Goal: Task Accomplishment & Management: Complete application form

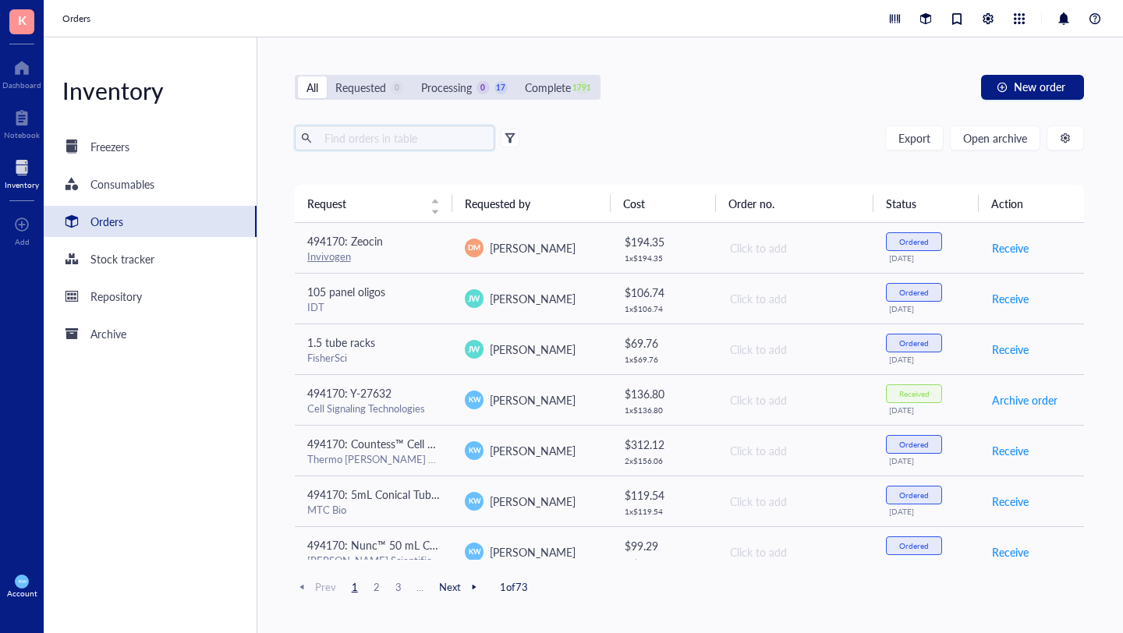
click at [402, 145] on input "text" at bounding box center [403, 137] width 170 height 23
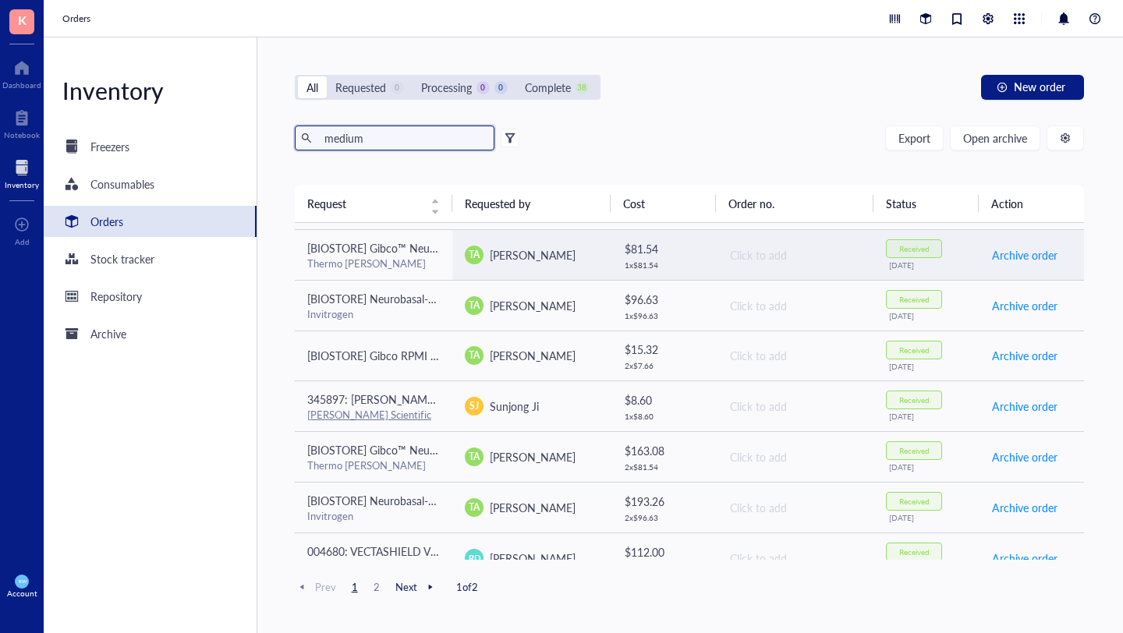
scroll to position [256, 0]
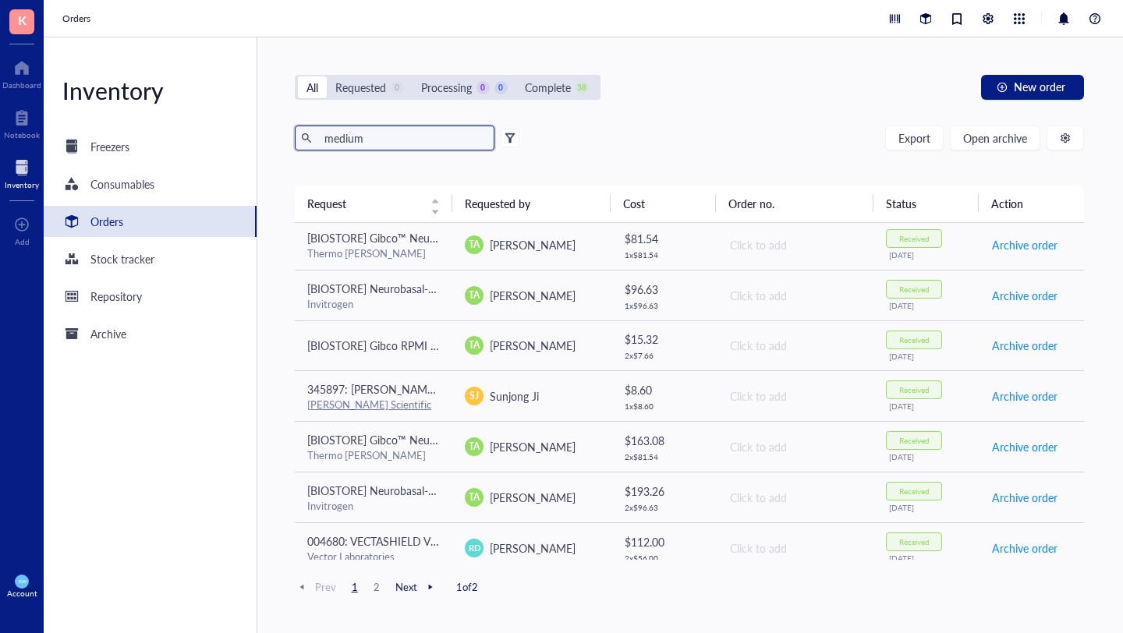
click at [405, 147] on input "medium" at bounding box center [403, 137] width 170 height 23
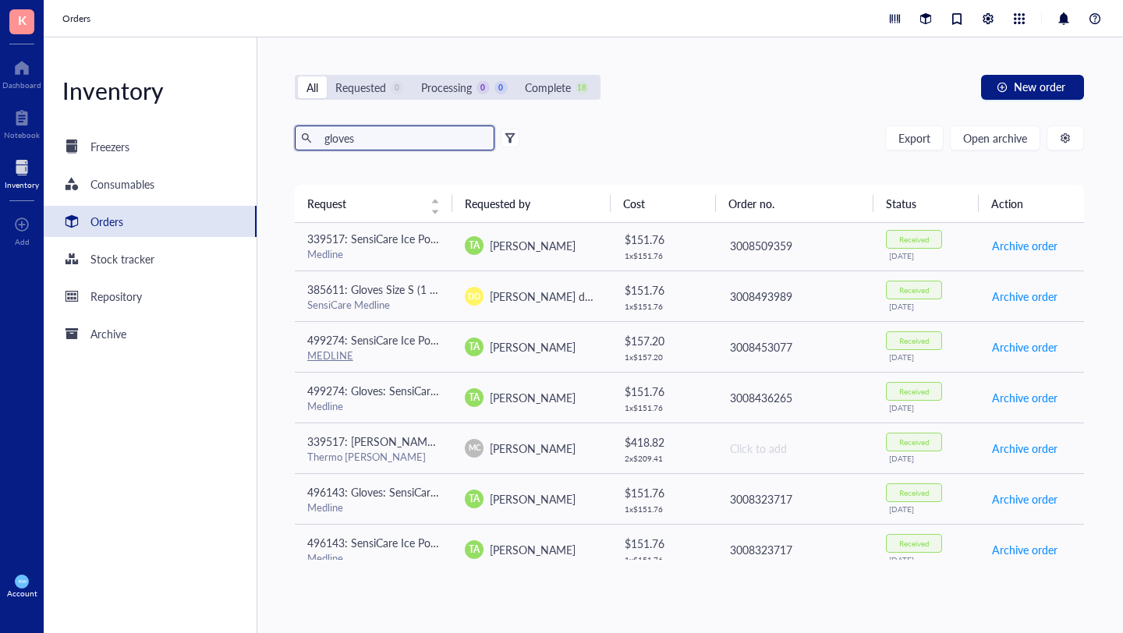
type input "gloves"
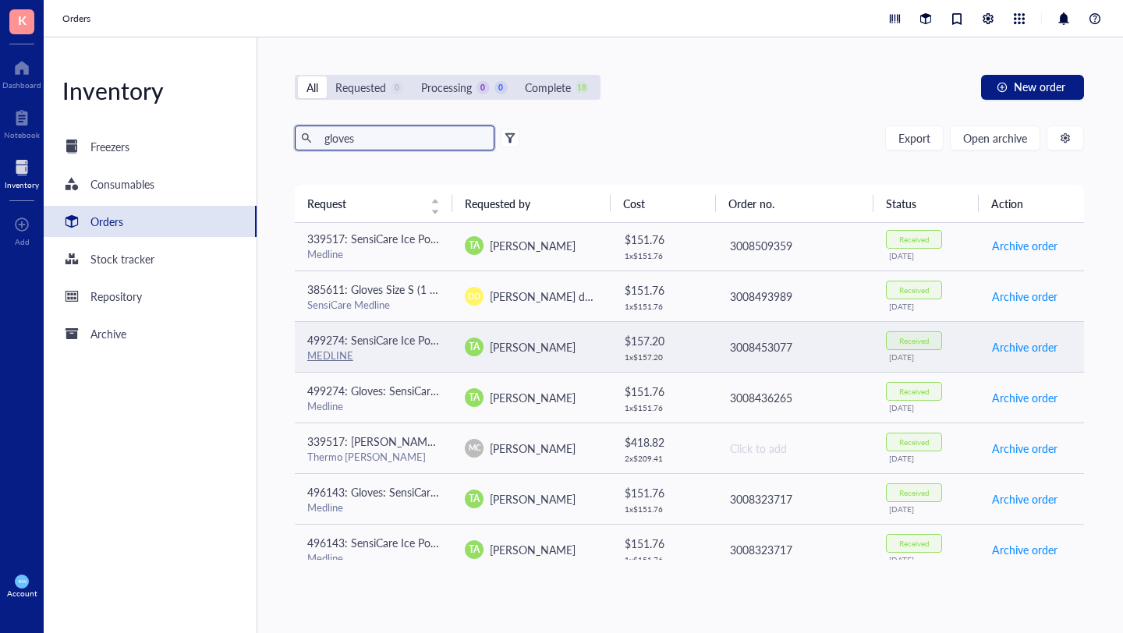
click at [374, 349] on div "MEDLINE" at bounding box center [373, 356] width 133 height 14
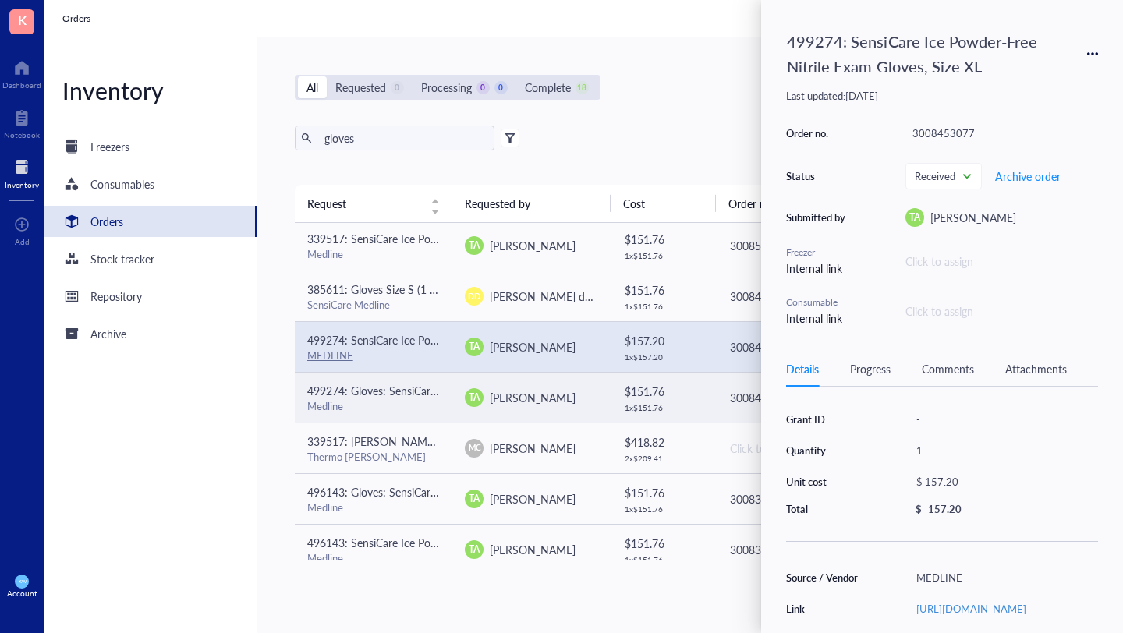
click at [377, 398] on div "499274: Gloves: SensiCare Ice Powder-Free Nitrile Exam Gloves with SmartGuard F…" at bounding box center [373, 390] width 133 height 17
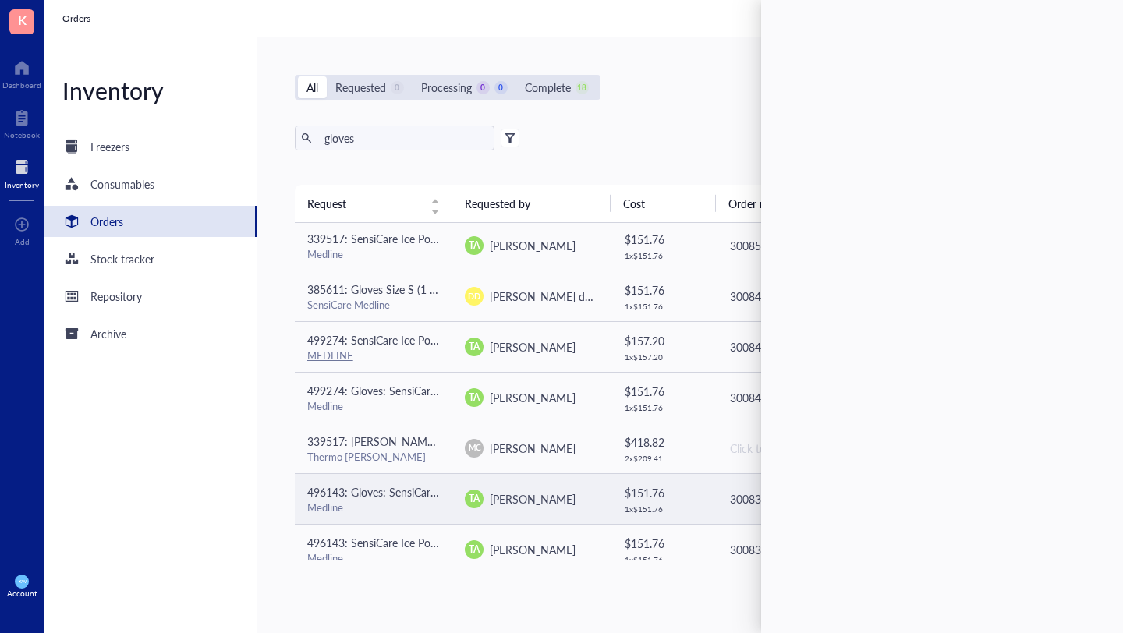
click at [377, 494] on span "496143: Gloves: SensiCare Ice Powder-Free Nitrile Exam Gloves with SmartGuard F…" at bounding box center [532, 492] width 450 height 16
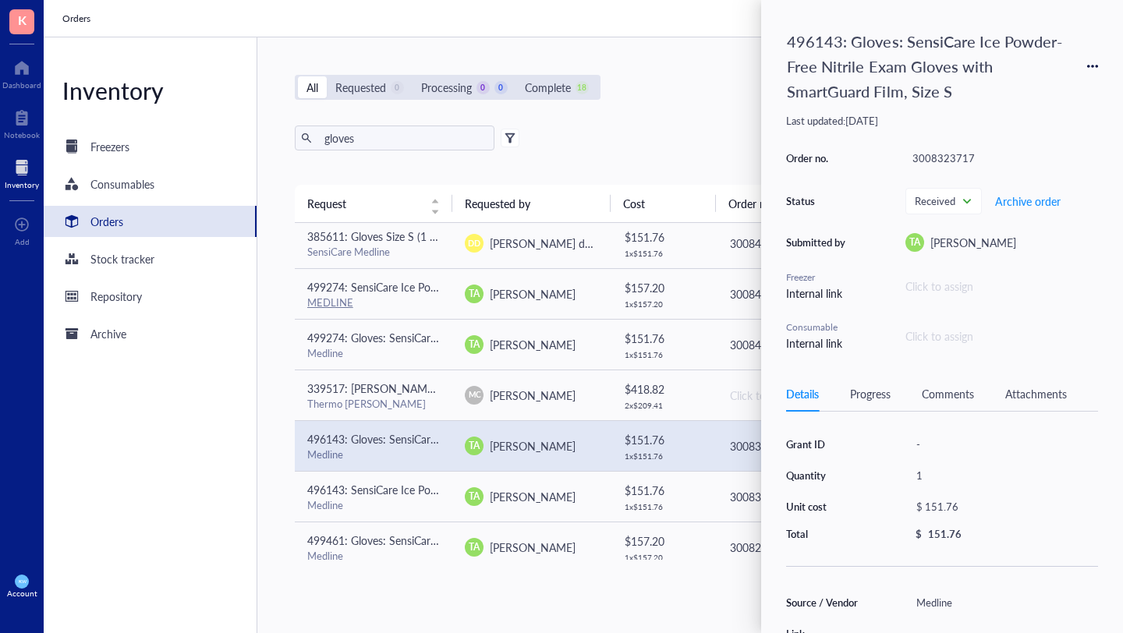
scroll to position [313, 0]
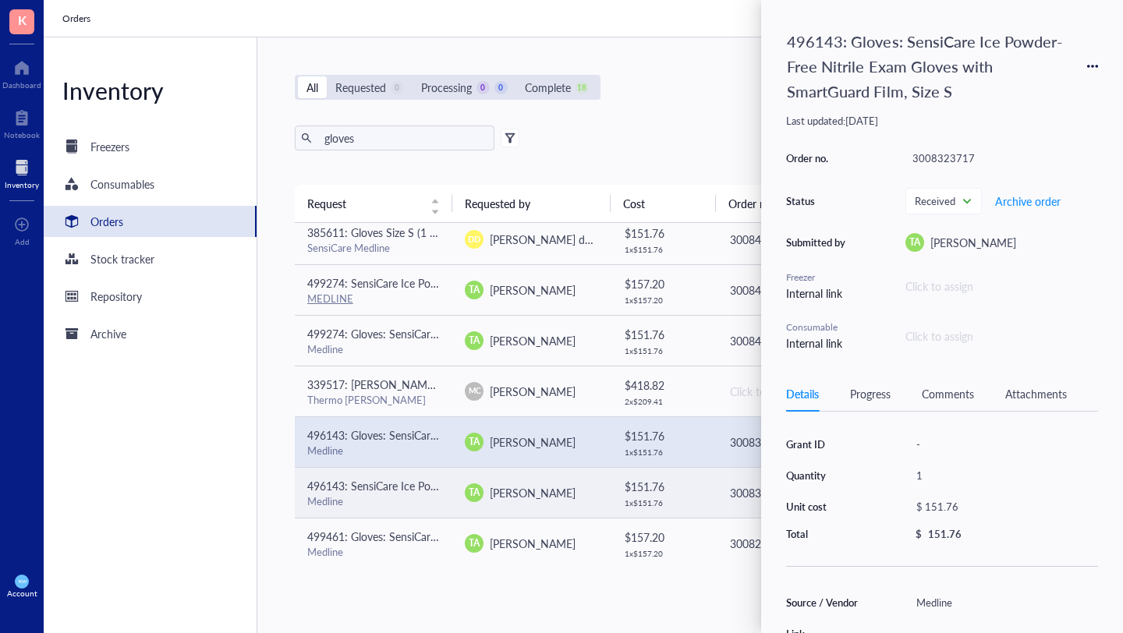
click at [380, 499] on div "Medline" at bounding box center [373, 501] width 133 height 14
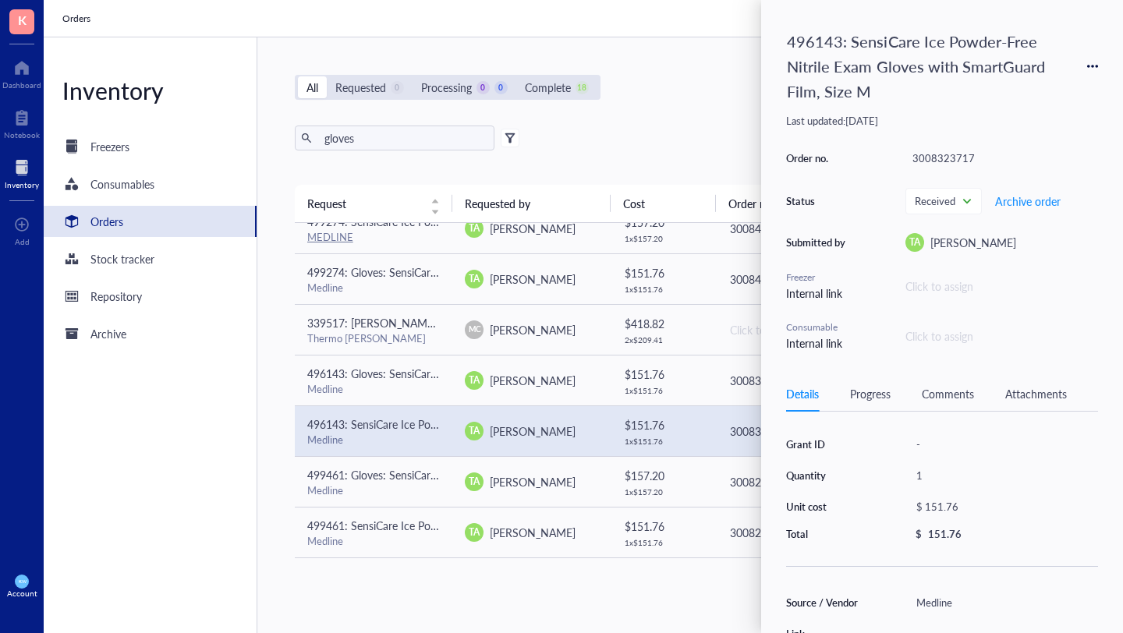
scroll to position [379, 0]
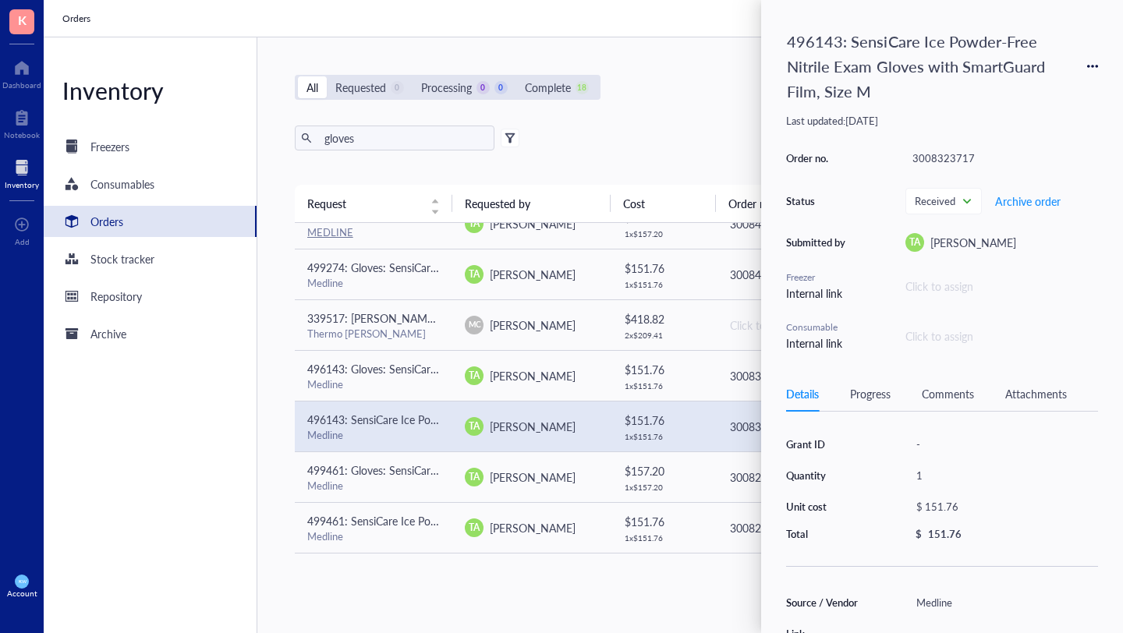
click at [1094, 58] on div "496143: SensiCare Ice Powder-Free Nitrile Exam Gloves with SmartGuard Film, Siz…" at bounding box center [942, 66] width 312 height 83
click at [1092, 62] on icon at bounding box center [1092, 66] width 11 height 11
click at [1028, 88] on span "Request again" at bounding box center [1037, 88] width 98 height 17
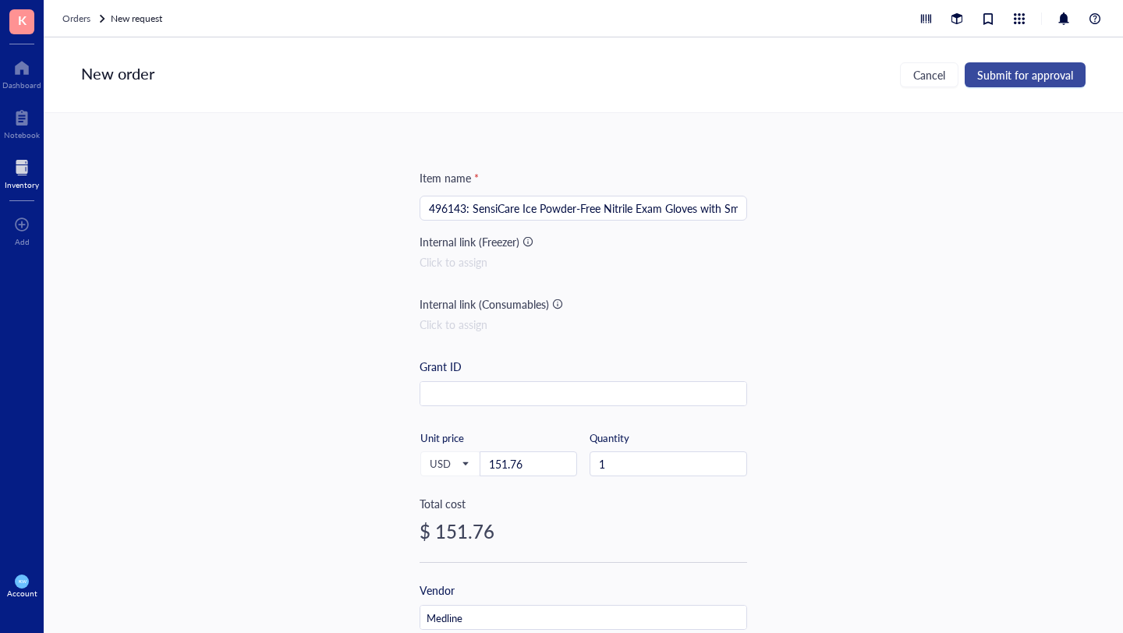
click at [1027, 76] on span "Submit for approval" at bounding box center [1025, 75] width 96 height 12
